Goal: Transaction & Acquisition: Purchase product/service

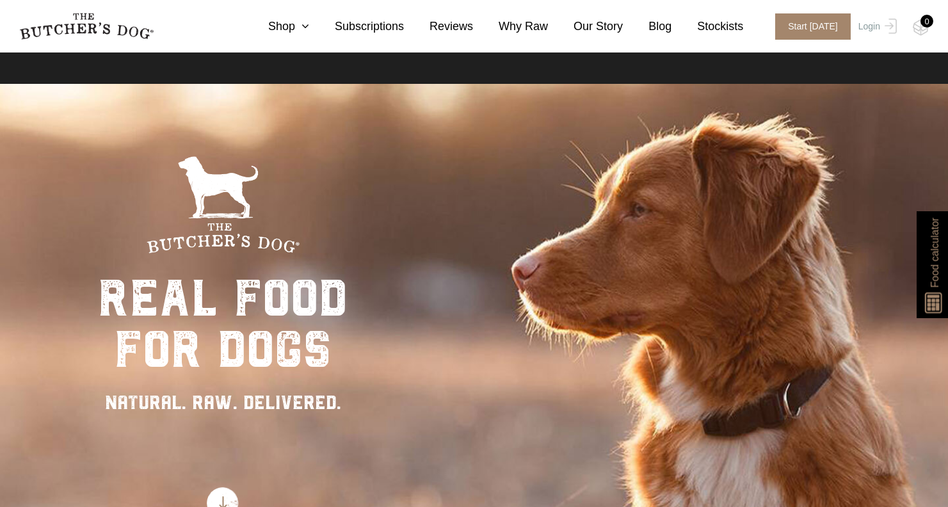
scroll to position [18, 0]
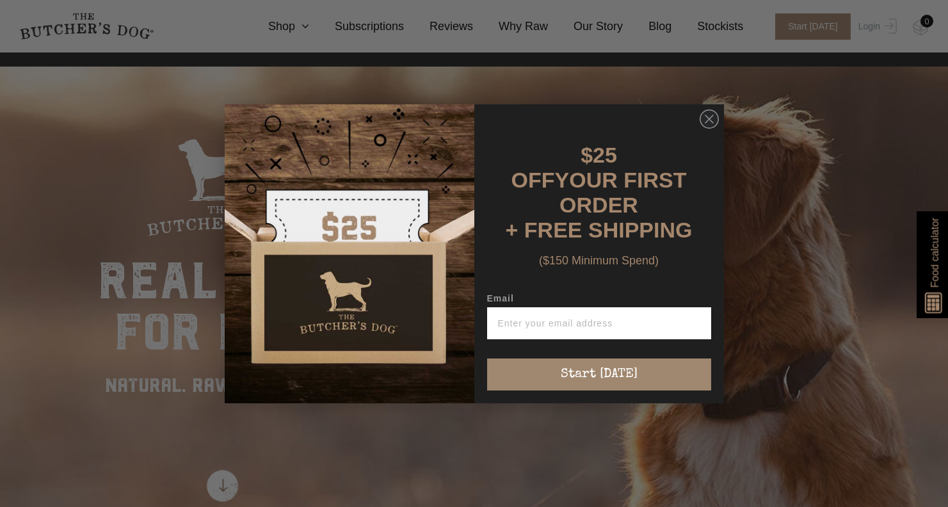
type input "mad2311@icloud.com"
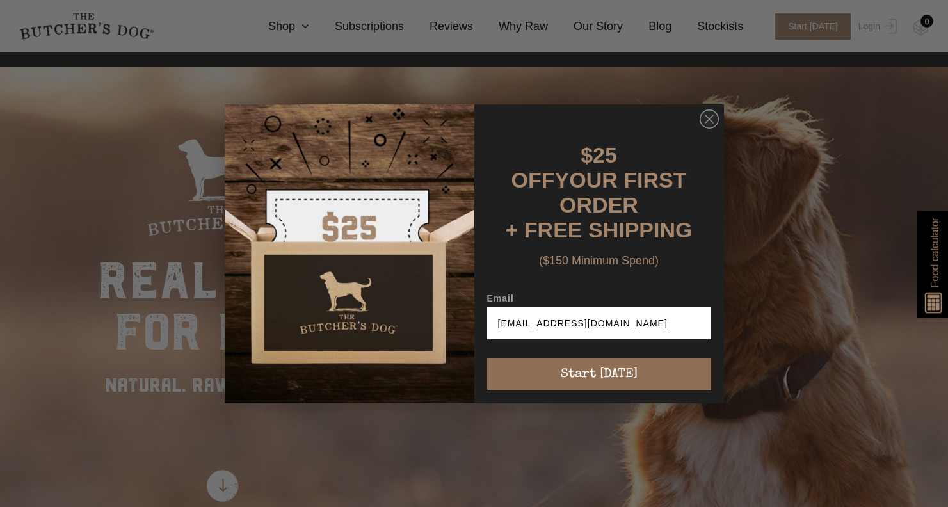
click at [606, 359] on button "Start [DATE]" at bounding box center [599, 375] width 224 height 32
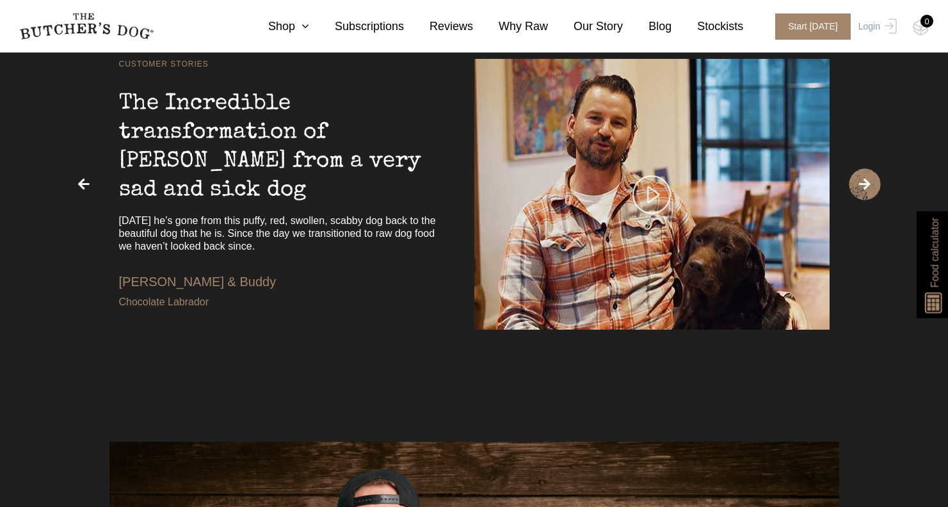
scroll to position [2672, 0]
click at [866, 194] on span "›" at bounding box center [865, 184] width 32 height 32
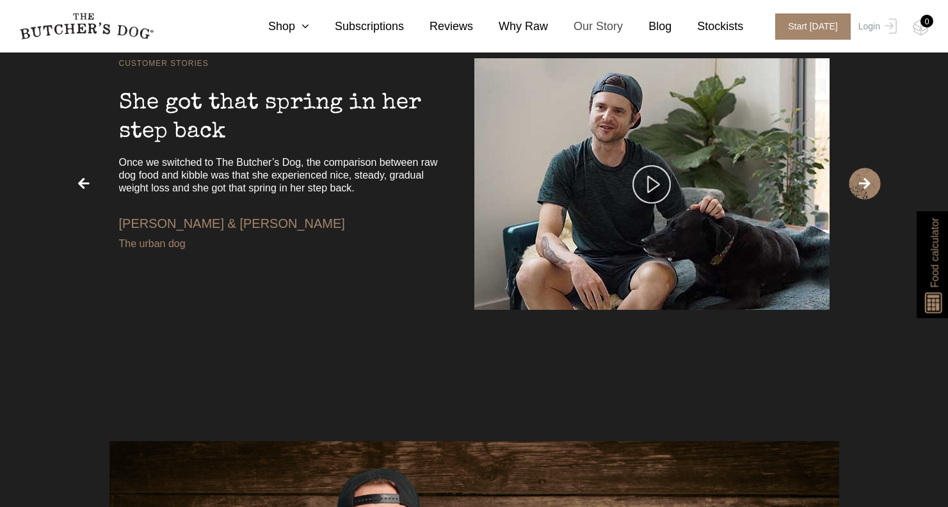
click at [607, 26] on link "Our Story" at bounding box center [585, 26] width 75 height 17
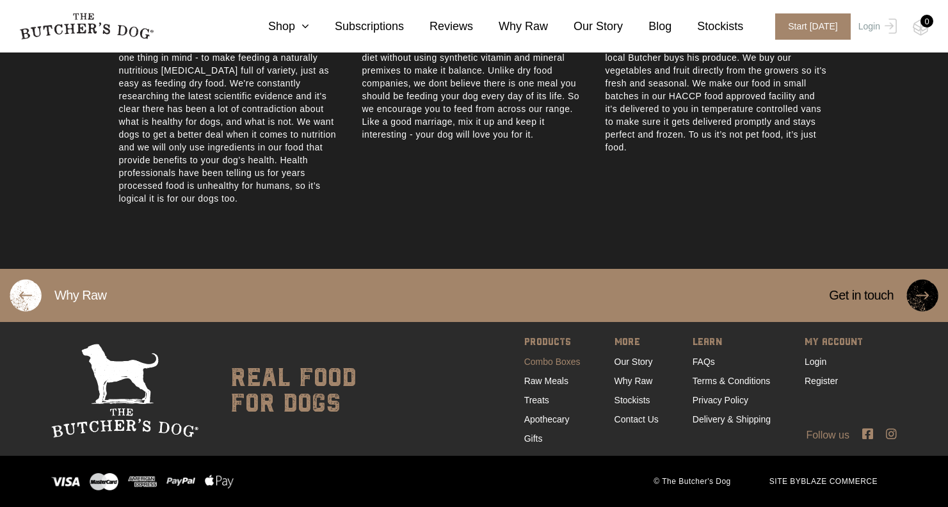
scroll to position [716, 0]
click at [542, 362] on link "Combo Boxes" at bounding box center [552, 362] width 56 height 10
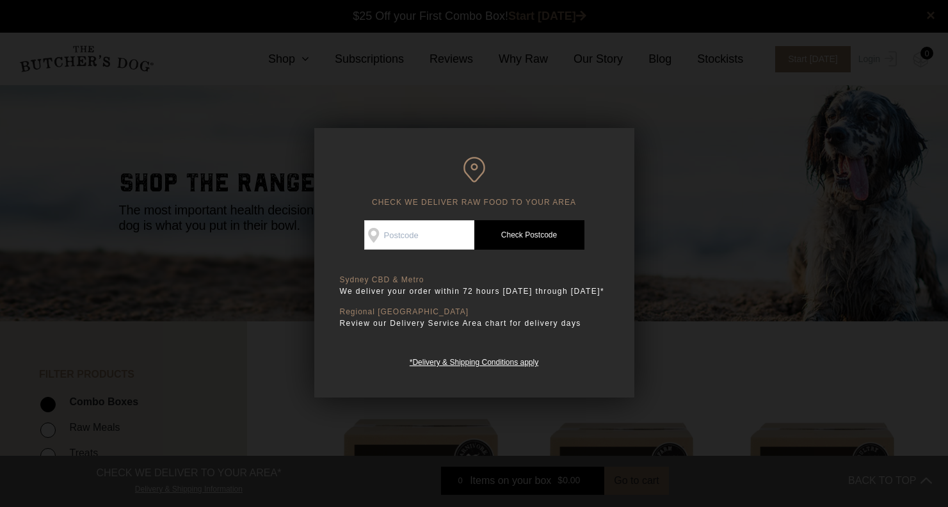
scroll to position [1, 0]
click at [421, 236] on input "Check Availability At" at bounding box center [419, 234] width 110 height 29
type input "2093"
click at [513, 277] on p "Sydney CBD & Metro" at bounding box center [474, 280] width 269 height 10
click at [531, 235] on link "Check Postcode" at bounding box center [529, 234] width 110 height 29
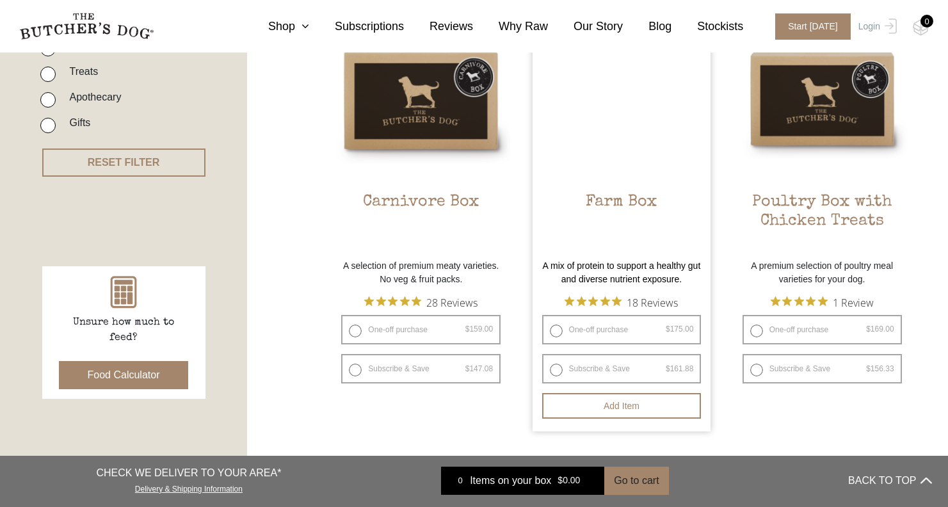
scroll to position [384, 0]
